Goal: Task Accomplishment & Management: Complete application form

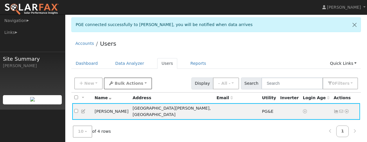
scroll to position [29, 0]
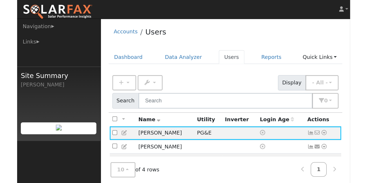
scroll to position [23, 0]
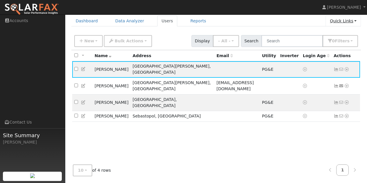
click at [259, 23] on link "Quick Links" at bounding box center [342, 21] width 35 height 11
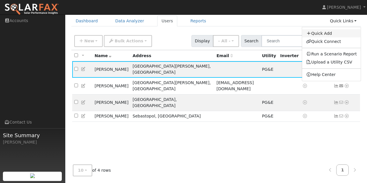
click at [259, 32] on link "Quick Add" at bounding box center [331, 33] width 59 height 8
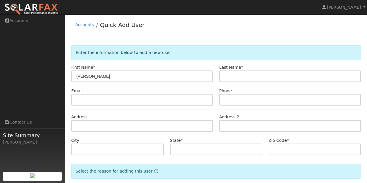
type input "[PERSON_NAME]"
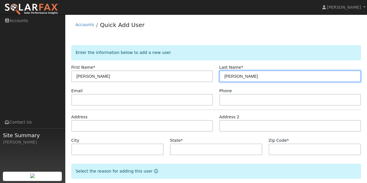
type input "[PERSON_NAME]"
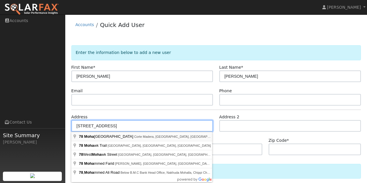
type input "[STREET_ADDRESS]"
type input "Corte Madera"
type input "CA"
type input "94925"
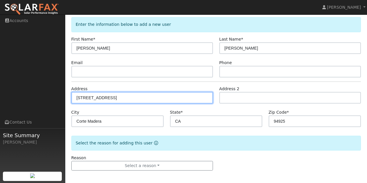
scroll to position [30, 0]
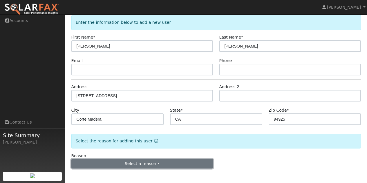
click at [140, 160] on button "Select a reason" at bounding box center [142, 164] width 142 height 10
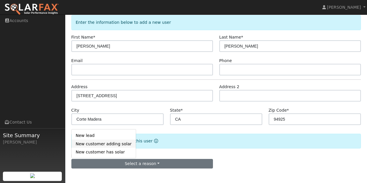
click at [95, 144] on link "New customer adding solar" at bounding box center [104, 144] width 64 height 8
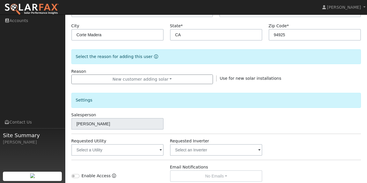
scroll to position [117, 0]
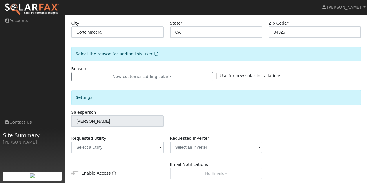
click at [161, 147] on span at bounding box center [160, 147] width 2 height 7
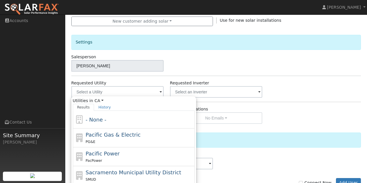
scroll to position [204, 0]
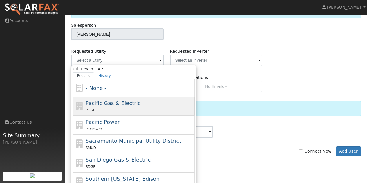
click at [106, 102] on span "Pacific Gas & Electric" at bounding box center [112, 103] width 55 height 6
type input "Pacific Gas & Electric"
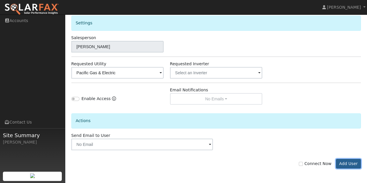
click at [348, 164] on button "Add User" at bounding box center [348, 164] width 25 height 10
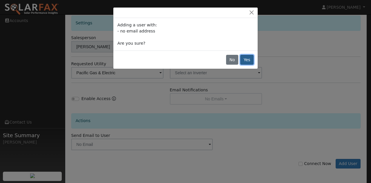
click at [249, 61] on button "Yes" at bounding box center [246, 60] width 13 height 10
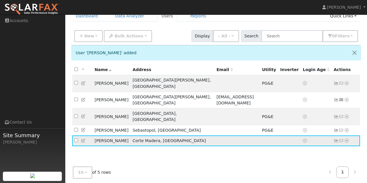
scroll to position [29, 0]
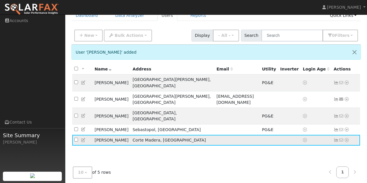
click at [347, 138] on icon at bounding box center [346, 140] width 5 height 4
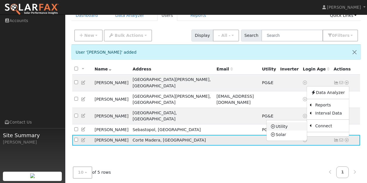
click at [278, 122] on link "Utility" at bounding box center [286, 126] width 40 height 8
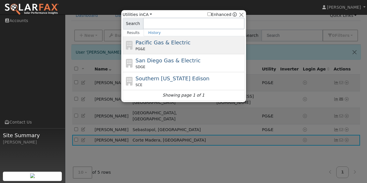
click at [150, 48] on div "PG&E" at bounding box center [188, 48] width 107 height 5
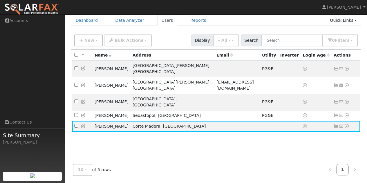
scroll to position [24, 0]
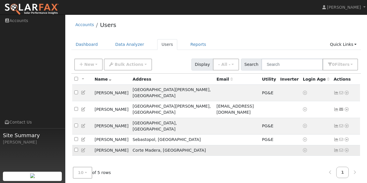
click at [347, 148] on icon at bounding box center [346, 150] width 5 height 4
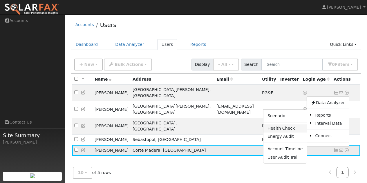
click at [280, 124] on link "Health Check" at bounding box center [284, 128] width 43 height 8
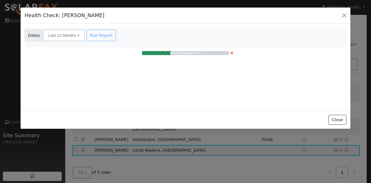
click at [98, 37] on div "Run Report" at bounding box center [102, 36] width 33 height 12
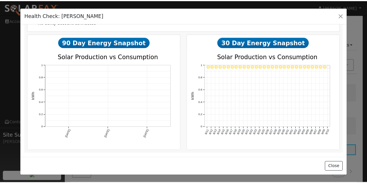
scroll to position [130, 0]
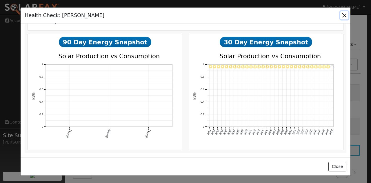
click at [345, 16] on button "button" at bounding box center [344, 15] width 8 height 8
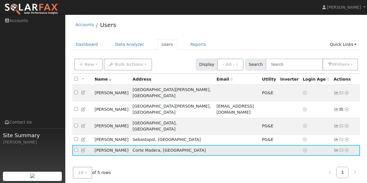
click at [346, 148] on icon at bounding box center [346, 150] width 5 height 4
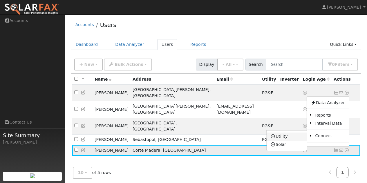
click at [279, 132] on link "Utility" at bounding box center [286, 136] width 40 height 8
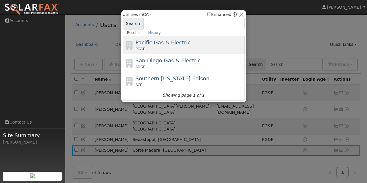
click at [145, 47] on div "PG&E" at bounding box center [188, 48] width 107 height 5
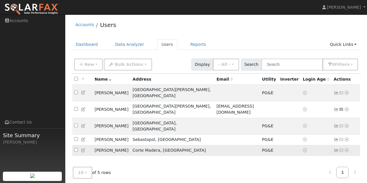
click at [336, 148] on icon at bounding box center [335, 150] width 5 height 4
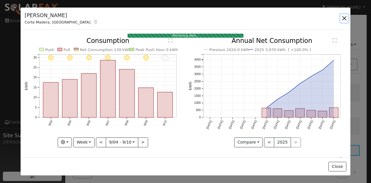
click at [342, 18] on button "button" at bounding box center [344, 18] width 8 height 8
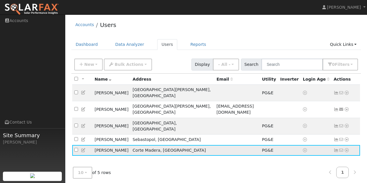
click at [347, 148] on icon at bounding box center [346, 150] width 5 height 4
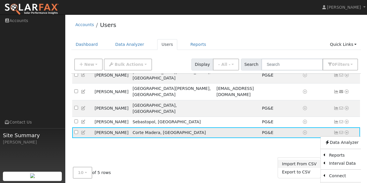
scroll to position [18, 0]
click at [289, 168] on link "Export to CSV" at bounding box center [299, 172] width 43 height 8
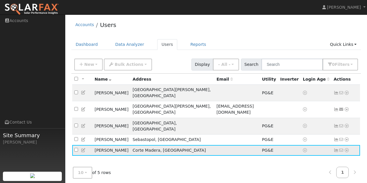
scroll to position [0, 0]
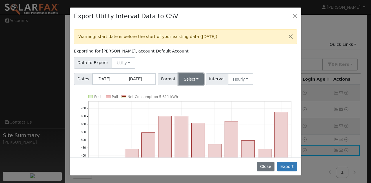
click at [191, 78] on button "Select" at bounding box center [190, 79] width 25 height 12
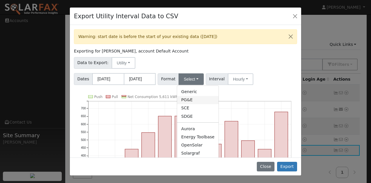
click at [187, 101] on link "PG&E" at bounding box center [197, 100] width 41 height 8
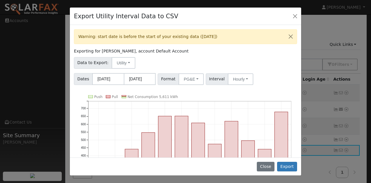
click at [261, 59] on div "Data to Export: Utility Utility Solar" at bounding box center [185, 62] width 225 height 14
click at [290, 166] on button "Export" at bounding box center [287, 167] width 20 height 10
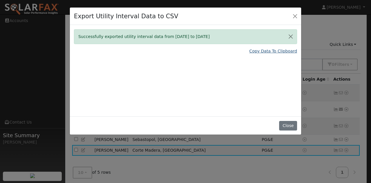
click at [281, 49] on link "Copy Data To Clipboard" at bounding box center [273, 51] width 48 height 6
click at [276, 51] on link "Copy Data To Clipboard" at bounding box center [273, 51] width 48 height 6
click at [287, 126] on button "Close" at bounding box center [288, 126] width 18 height 10
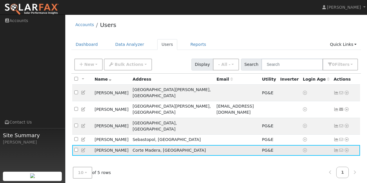
click at [346, 148] on icon at bounding box center [346, 150] width 5 height 4
click at [335, 156] on link "Data Analyzer" at bounding box center [341, 160] width 42 height 8
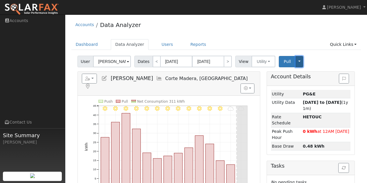
click at [295, 62] on button "Toggle Dropdown" at bounding box center [299, 61] width 8 height 11
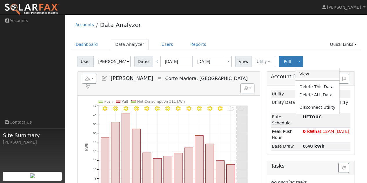
click at [298, 73] on link "View" at bounding box center [317, 74] width 44 height 8
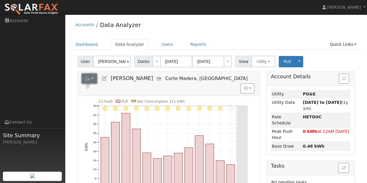
click at [91, 79] on button "button" at bounding box center [89, 79] width 15 height 10
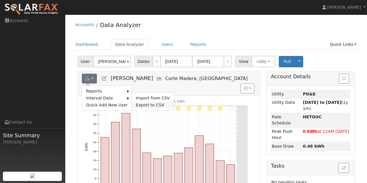
click at [143, 103] on link "Export to CSV" at bounding box center [153, 104] width 42 height 7
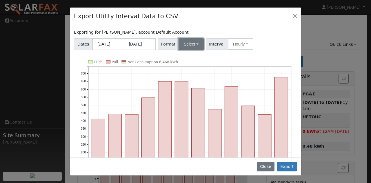
click at [191, 44] on button "Select" at bounding box center [190, 44] width 25 height 12
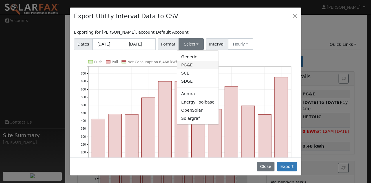
click at [188, 65] on link "PG&E" at bounding box center [197, 65] width 41 height 8
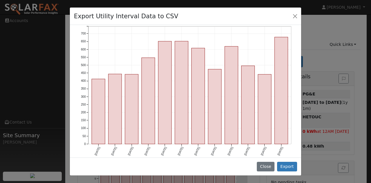
scroll to position [44, 0]
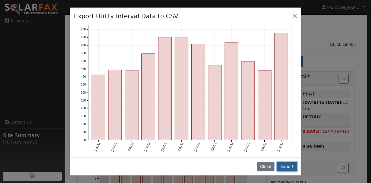
click at [289, 166] on button "Export" at bounding box center [287, 167] width 20 height 10
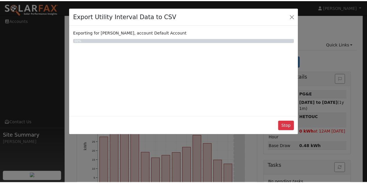
scroll to position [0, 0]
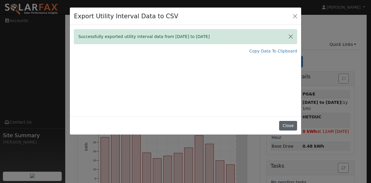
click at [288, 125] on button "Close" at bounding box center [288, 126] width 18 height 10
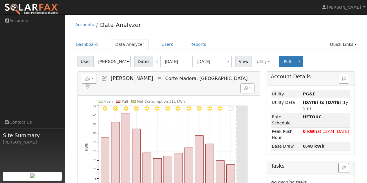
click at [272, 37] on div "Accounts Data Analyzer Dashboard Data Analyzer Users Reports Quick Links Quick …" at bounding box center [216, 128] width 296 height 223
click at [248, 83] on button "button" at bounding box center [247, 88] width 14 height 10
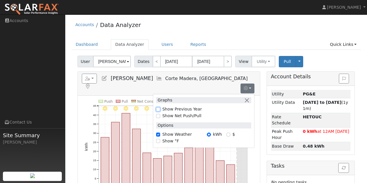
click at [158, 107] on input "Show Previous Year" at bounding box center [158, 109] width 4 height 4
checkbox input "true"
click at [158, 114] on input "Show Net Push/Pull" at bounding box center [158, 116] width 4 height 4
checkbox input "true"
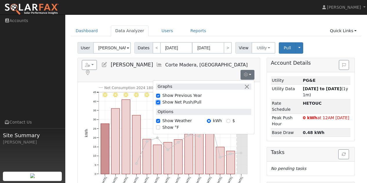
scroll to position [29, 0]
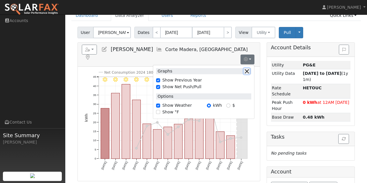
click at [246, 68] on button "button" at bounding box center [246, 71] width 6 height 6
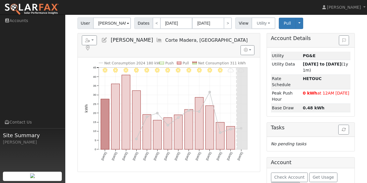
scroll to position [0, 0]
